Goal: Transaction & Acquisition: Purchase product/service

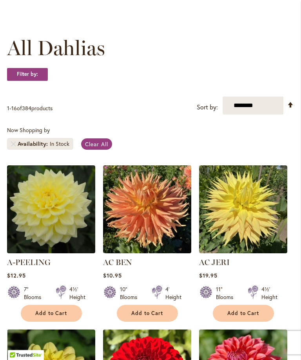
scroll to position [90, 0]
click at [32, 81] on strong "Filter by:" at bounding box center [27, 74] width 41 height 13
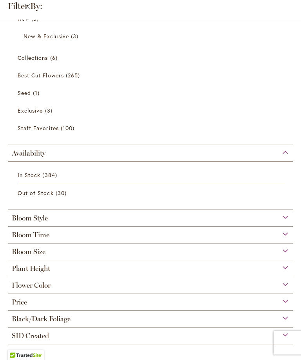
scroll to position [52, 0]
click at [285, 235] on div "Bloom Time" at bounding box center [150, 233] width 285 height 13
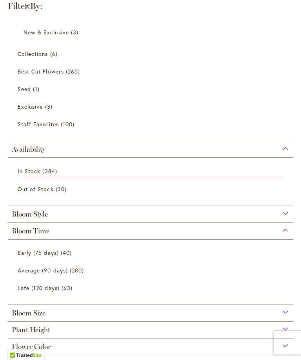
click at [43, 256] on span "Early (75 days)" at bounding box center [38, 252] width 41 height 7
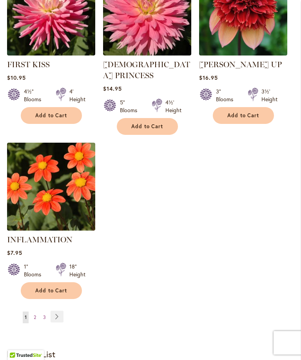
scroll to position [961, 0]
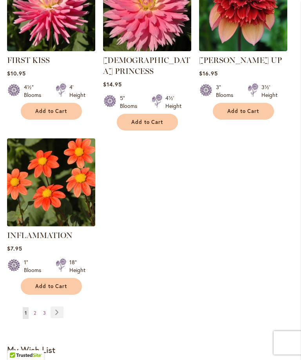
click at [61, 307] on link "Page Next" at bounding box center [56, 313] width 13 height 12
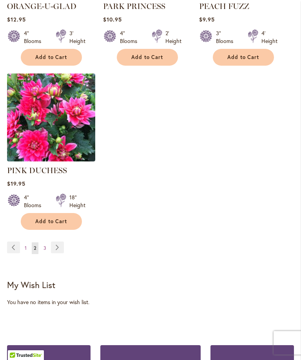
scroll to position [1035, 0]
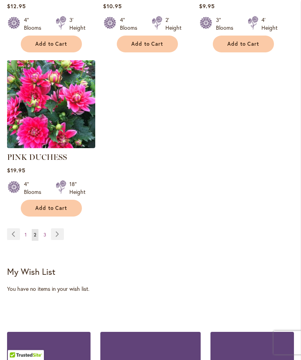
click at [59, 237] on link "Page Next" at bounding box center [57, 235] width 13 height 12
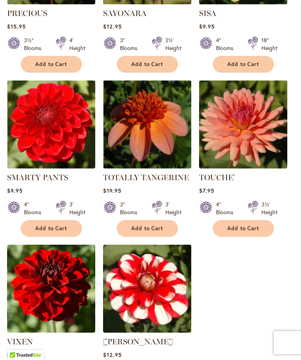
scroll to position [340, 0]
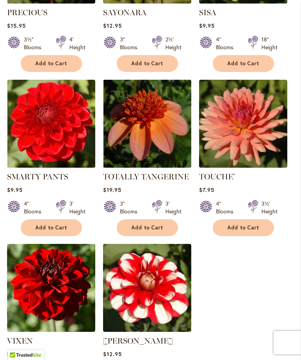
click at [287, 291] on ol "PRECIOUS Rating: 100% 1 Review $15.95 3½" Blooms 4' Height Add to Cart" at bounding box center [150, 158] width 286 height 485
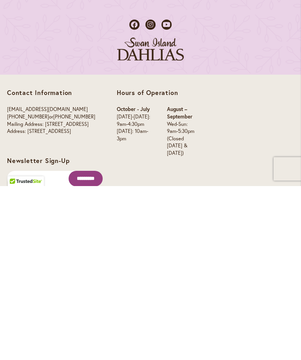
scroll to position [1086, 0]
